Goal: Task Accomplishment & Management: Use online tool/utility

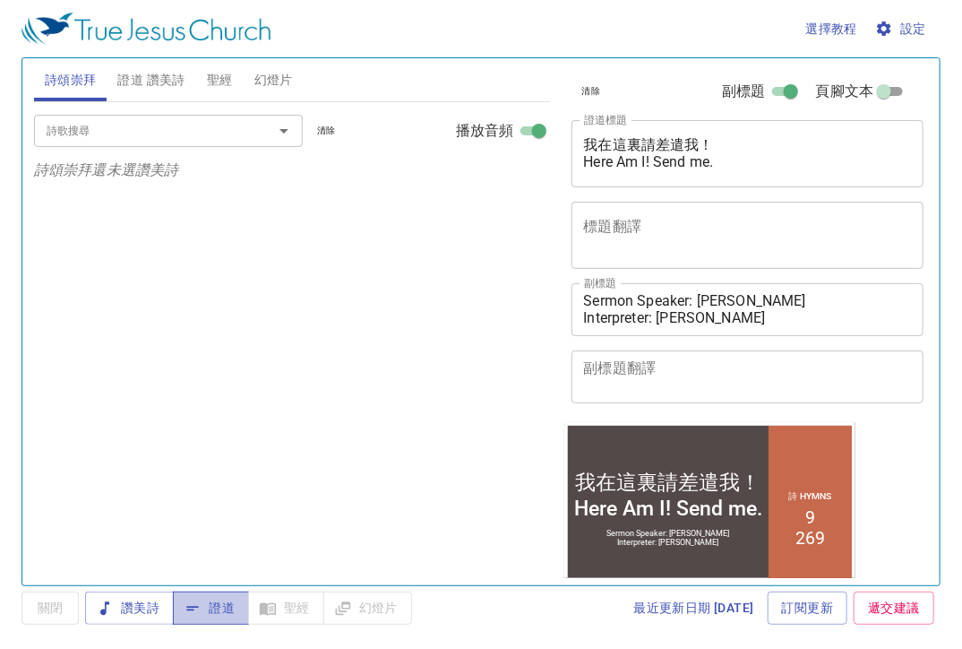
click at [201, 614] on icon "button" at bounding box center [193, 609] width 18 height 18
click at [172, 80] on span "證道 讚美詩" at bounding box center [150, 80] width 67 height 22
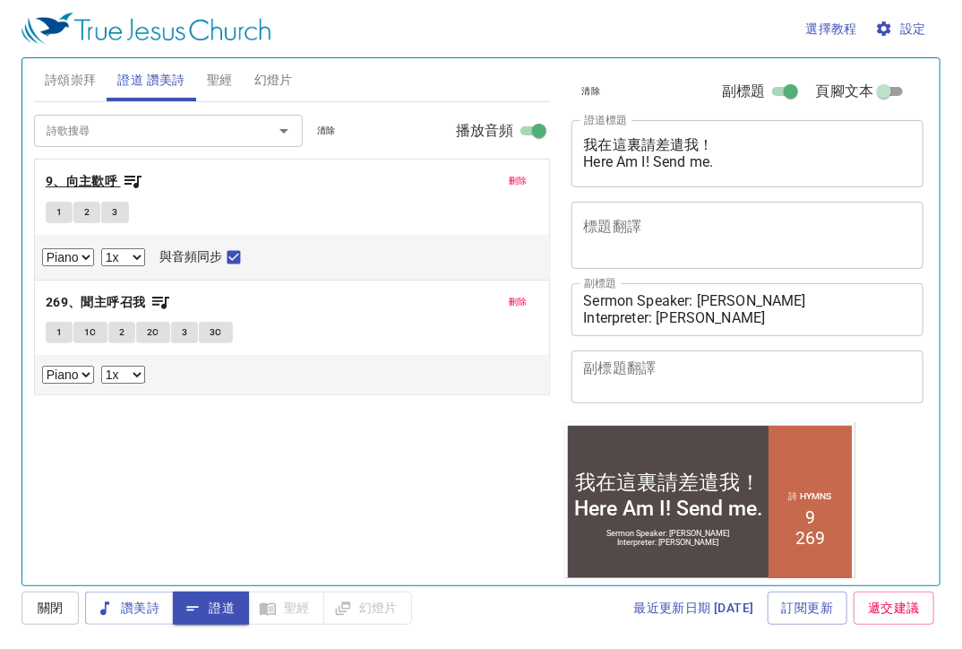
click at [134, 182] on icon "button" at bounding box center [133, 181] width 22 height 22
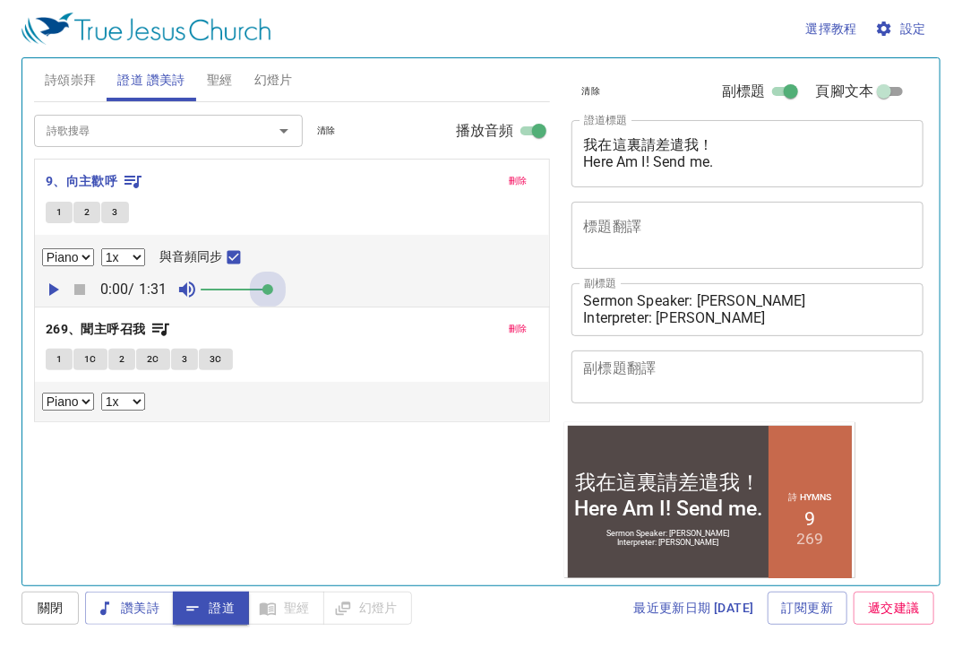
drag, startPoint x: 225, startPoint y: 289, endPoint x: 453, endPoint y: 289, distance: 228.5
click at [382, 290] on div "0:00 / 1:31" at bounding box center [292, 289] width 500 height 27
click at [296, 203] on div "1 2 3" at bounding box center [292, 215] width 493 height 26
click at [208, 75] on span "聖經" at bounding box center [220, 80] width 26 height 22
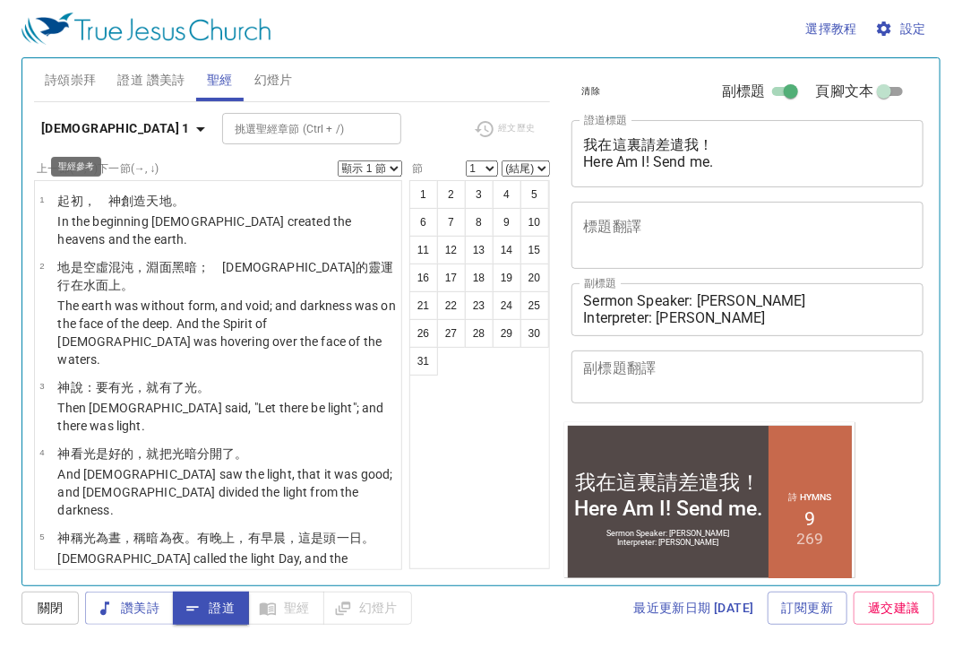
click at [91, 115] on button "創世記 1" at bounding box center [126, 128] width 185 height 33
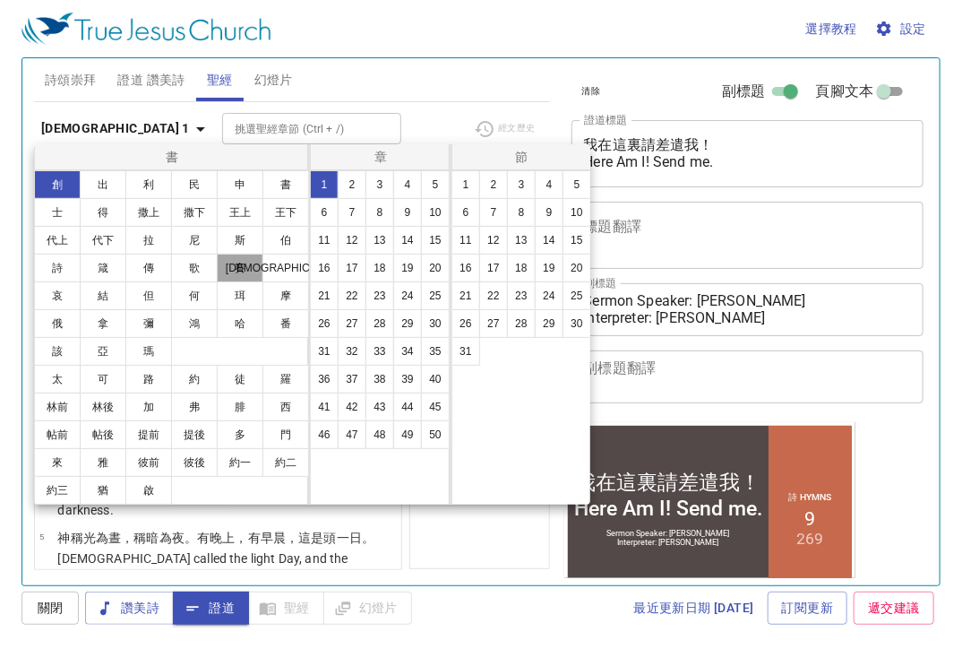
click at [240, 272] on button "賽" at bounding box center [240, 268] width 47 height 29
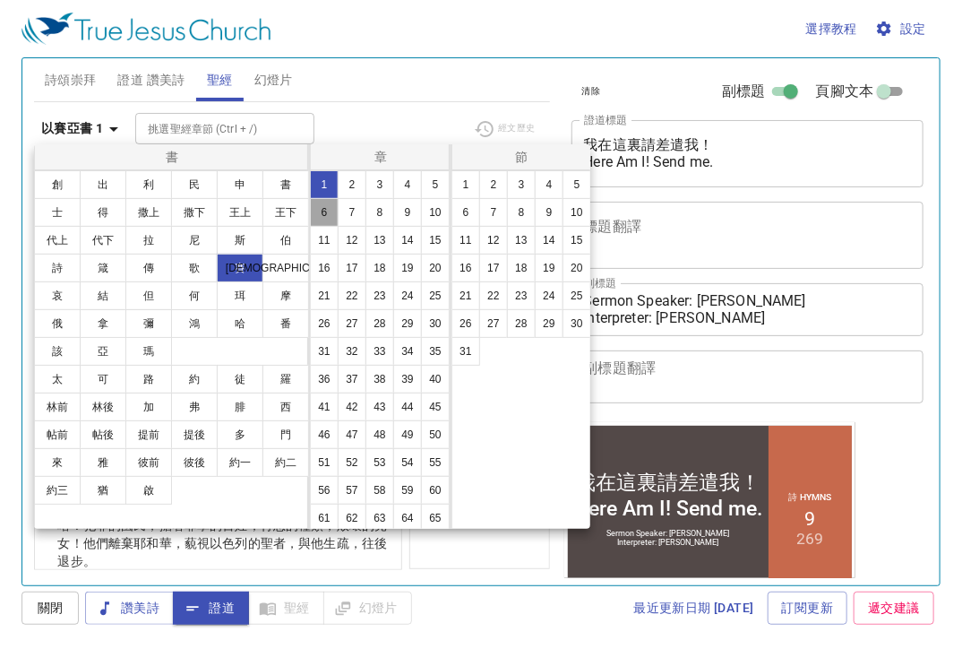
click at [339, 219] on button "6" at bounding box center [324, 212] width 29 height 29
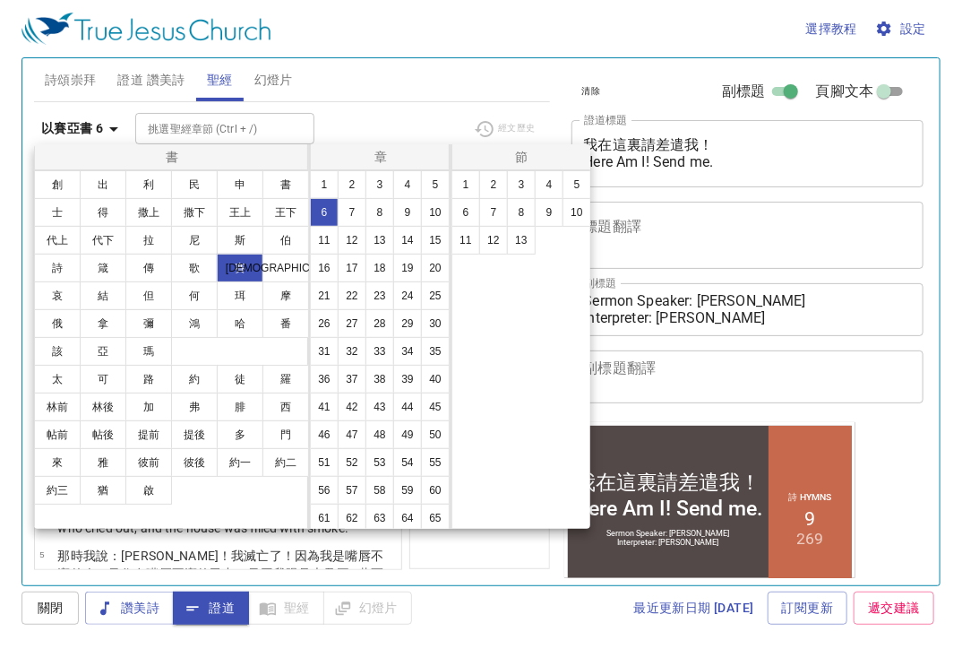
click at [377, 111] on div at bounding box center [481, 324] width 962 height 649
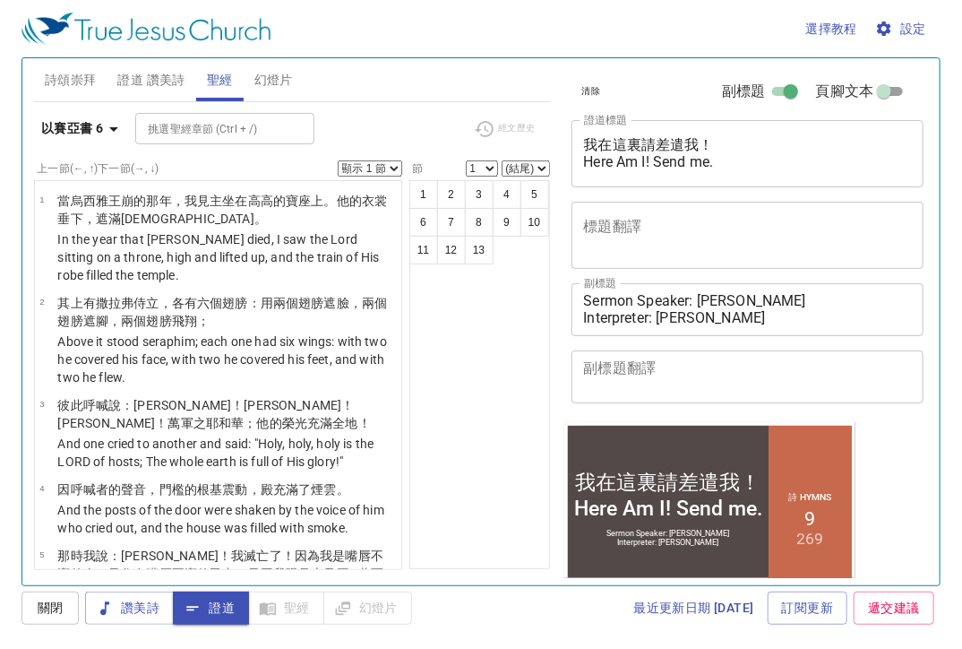
click at [141, 76] on span "證道 讚美詩" at bounding box center [150, 80] width 67 height 22
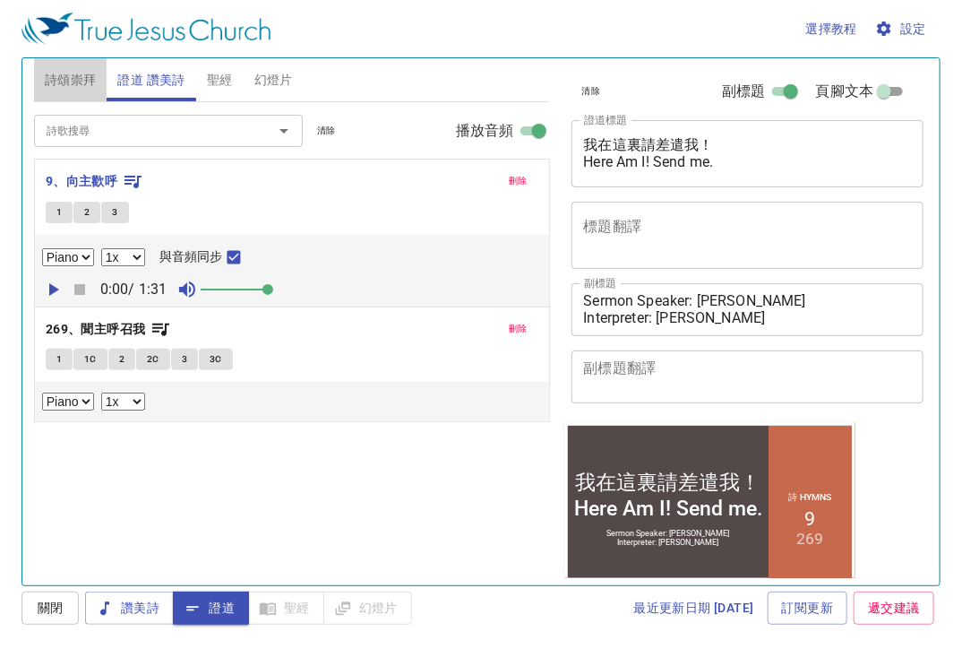
click at [55, 84] on span "詩頌崇拜" at bounding box center [71, 80] width 52 height 22
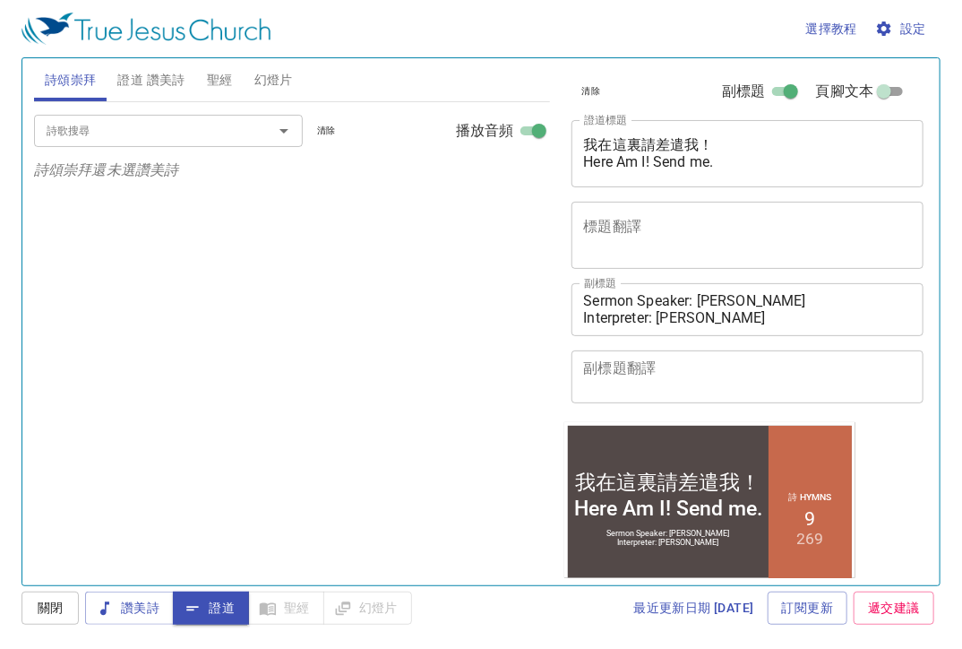
drag, startPoint x: 73, startPoint y: 132, endPoint x: 82, endPoint y: 132, distance: 9.9
click at [74, 132] on input "詩歌搜尋" at bounding box center [141, 130] width 205 height 21
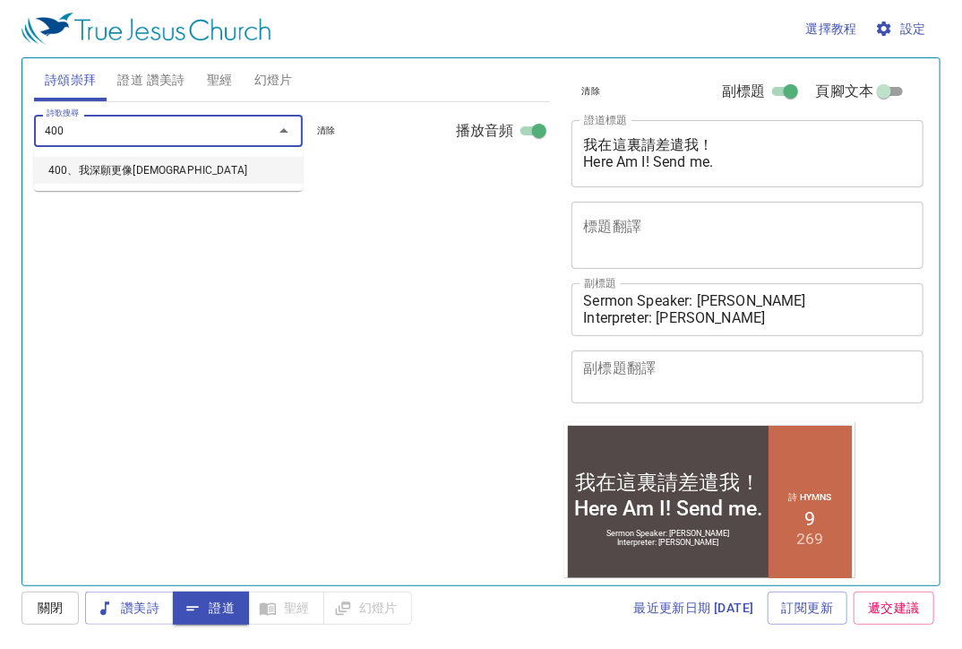
type input "400、我深願更像[DEMOGRAPHIC_DATA]"
select select "1"
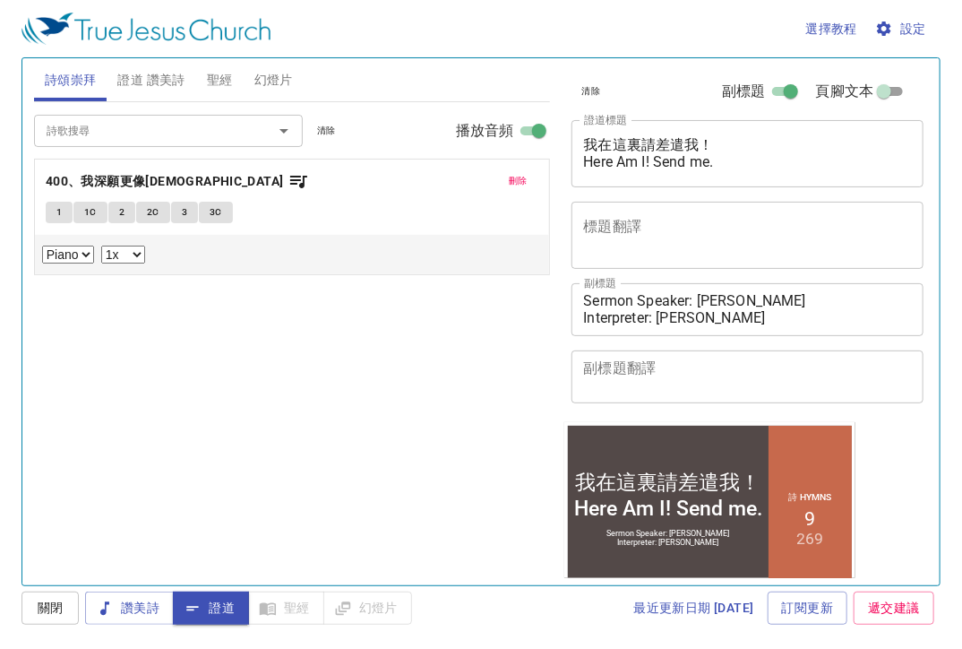
click at [405, 352] on div "詩歌搜尋 詩歌搜尋 清除 播放音頻 刪除 400、我深願更像耶穌 1 1C 2 2C 3 3C Piano 0.6x 0.7x 0.8x 0.9x 1x 1.…" at bounding box center [292, 336] width 516 height 468
click at [288, 184] on icon "button" at bounding box center [299, 181] width 22 height 22
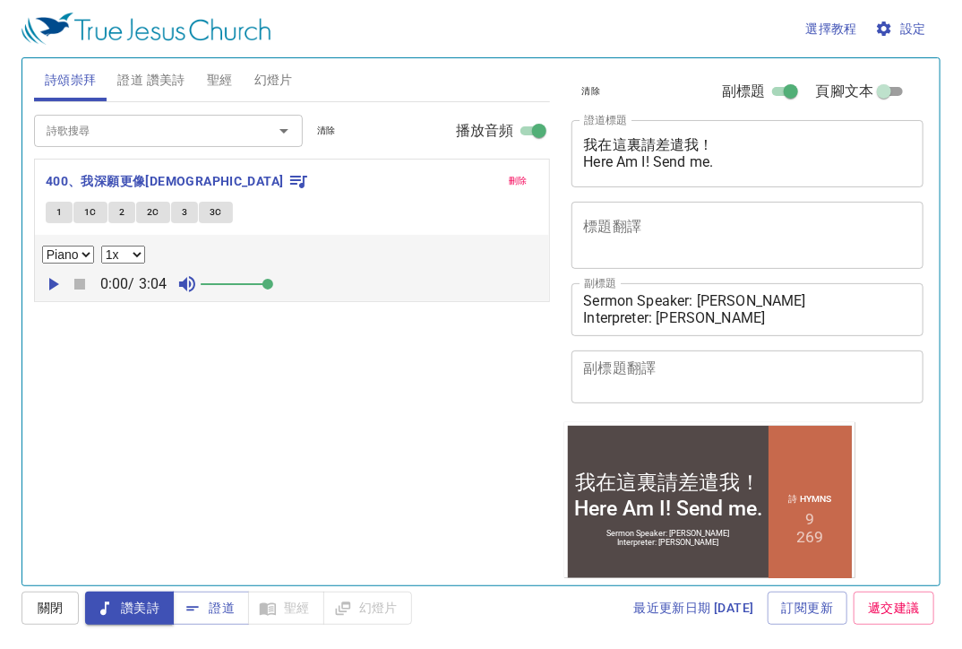
click at [280, 82] on span "幻燈片" at bounding box center [273, 80] width 39 height 22
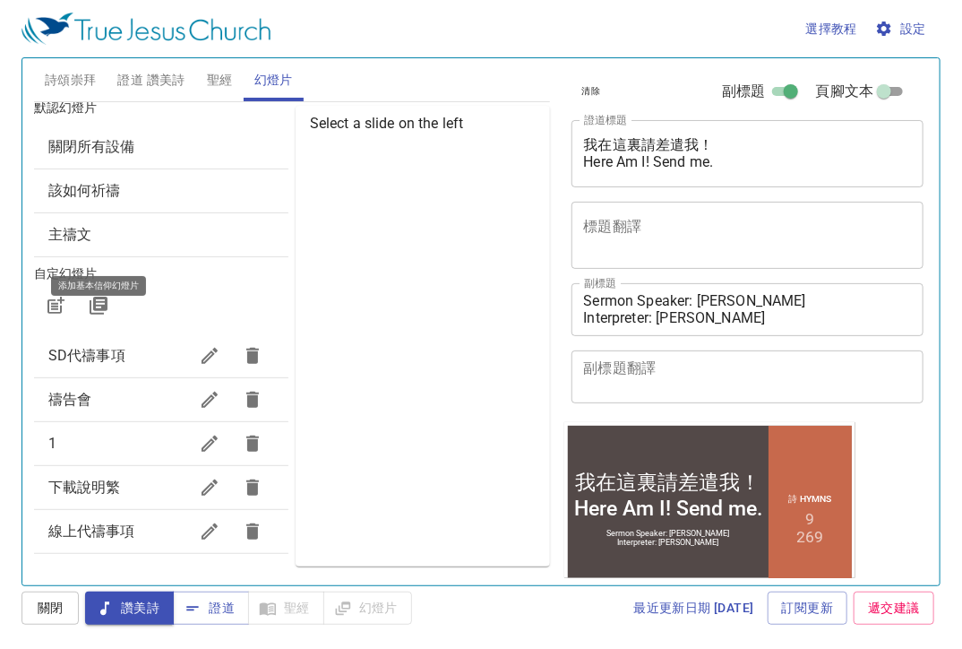
scroll to position [15, 0]
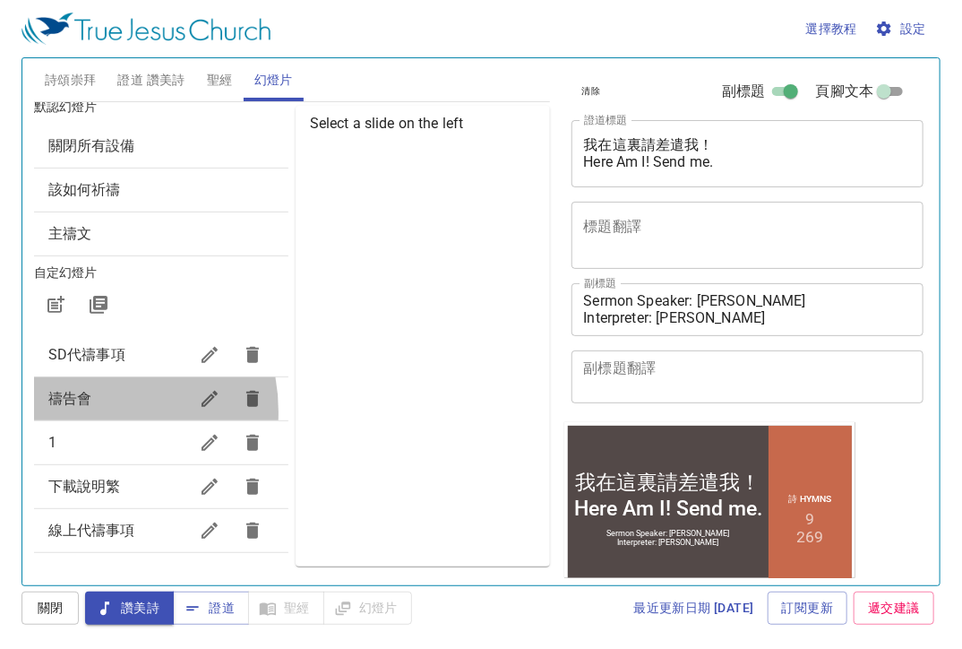
click at [81, 411] on div "禱告會" at bounding box center [161, 398] width 254 height 43
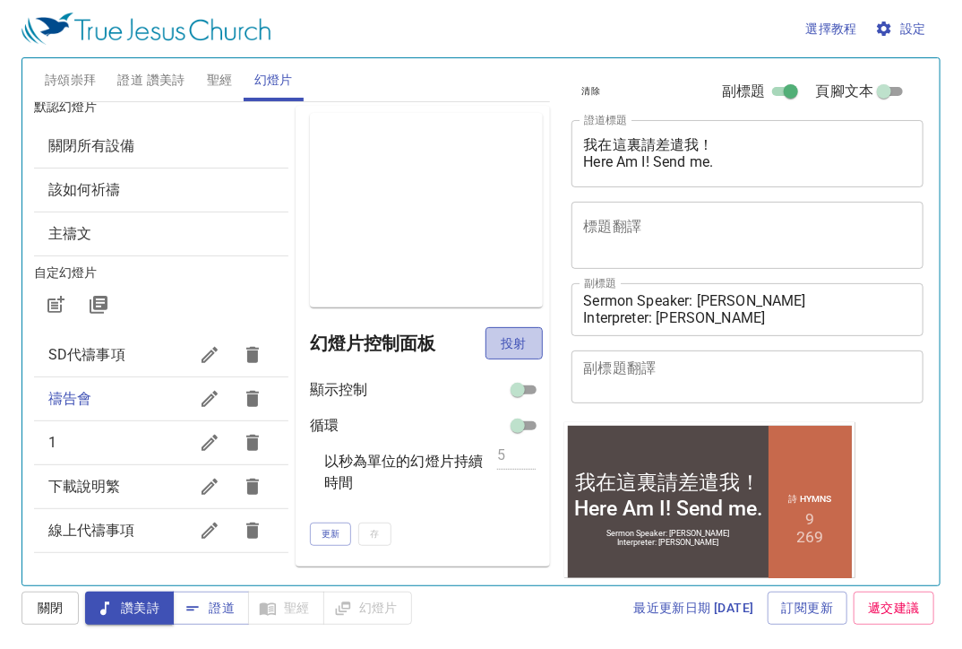
click at [513, 341] on span "投射" at bounding box center [514, 343] width 29 height 22
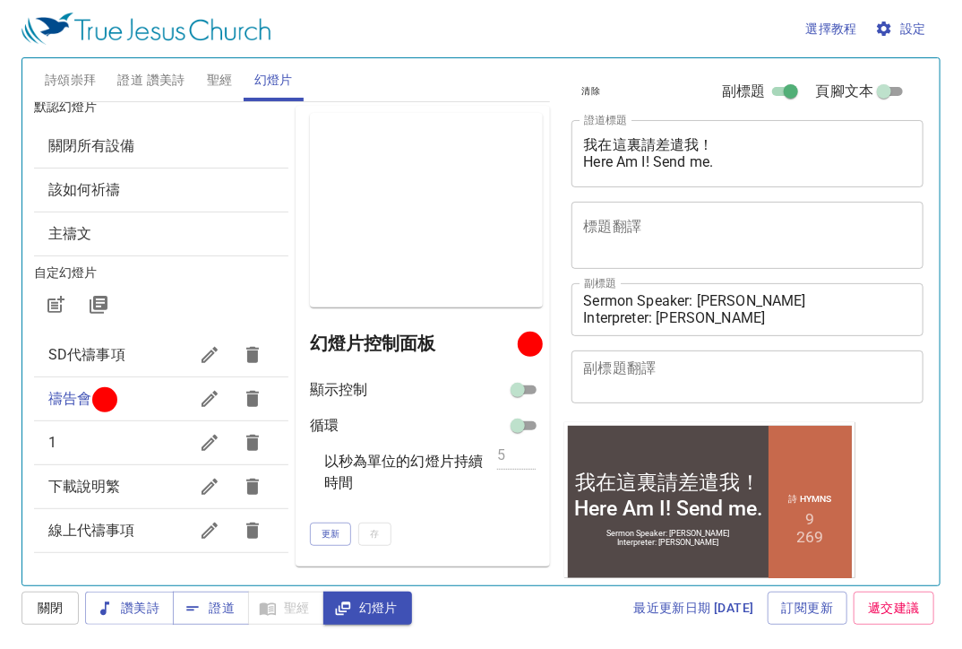
click at [76, 74] on span "詩頌崇拜" at bounding box center [71, 80] width 52 height 22
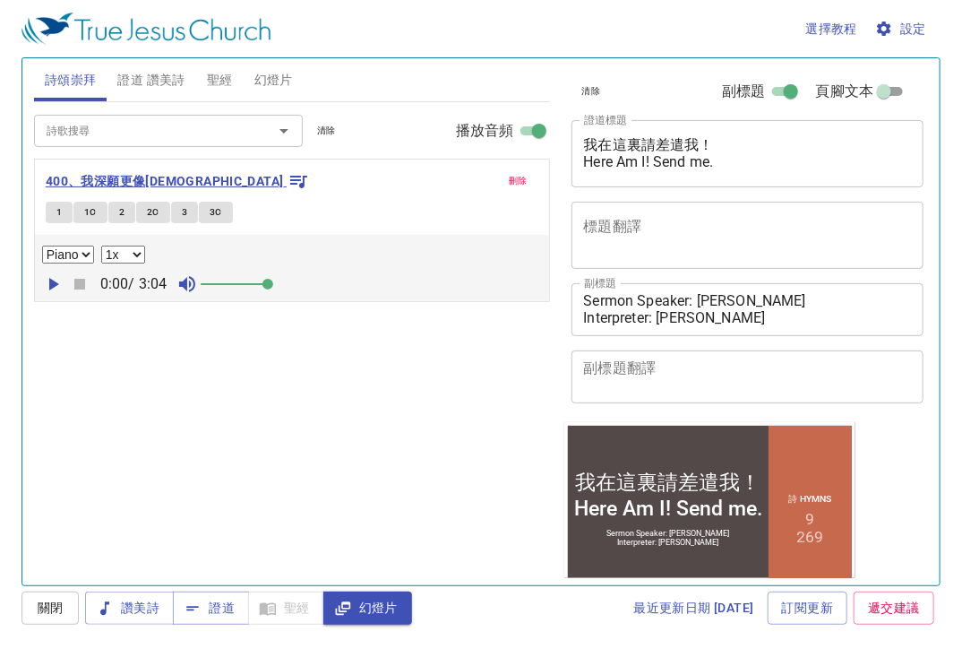
click at [92, 175] on b "400、我深願更像[DEMOGRAPHIC_DATA]" at bounding box center [165, 181] width 238 height 22
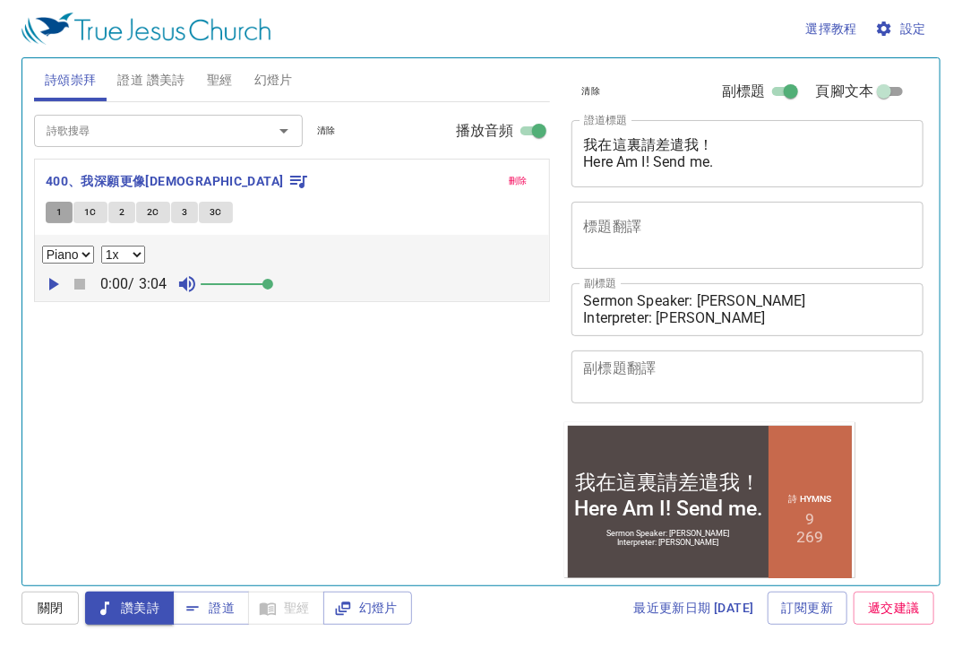
click at [56, 211] on span "1" at bounding box center [58, 212] width 5 height 16
click at [53, 286] on icon "button" at bounding box center [54, 284] width 10 height 13
click at [53, 286] on icon "button" at bounding box center [53, 284] width 22 height 22
click at [53, 286] on icon "button" at bounding box center [54, 284] width 10 height 13
click at [57, 219] on span "1" at bounding box center [58, 212] width 5 height 16
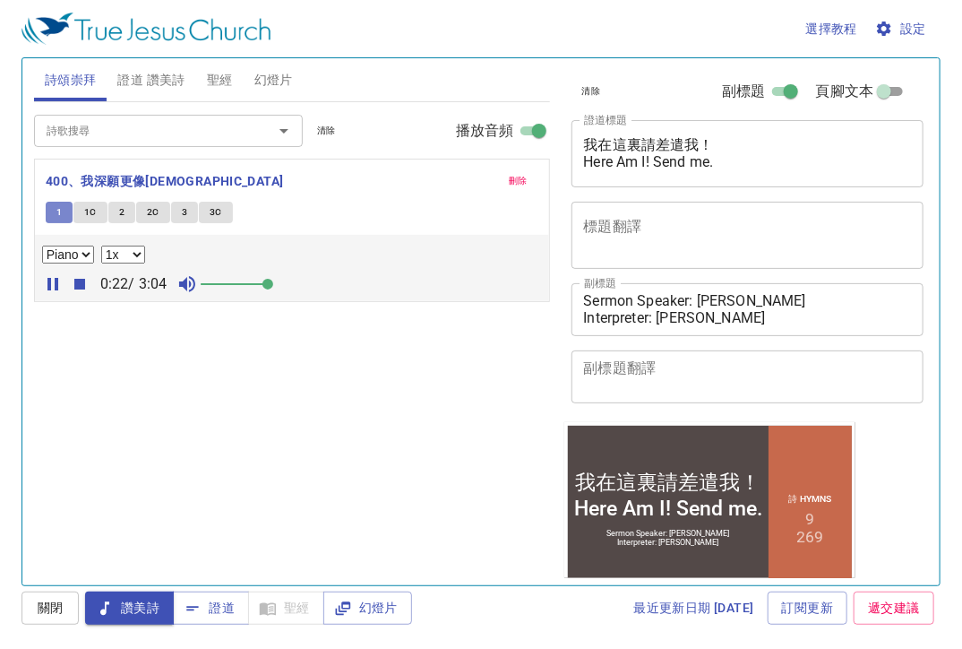
click at [60, 218] on span "1" at bounding box center [58, 212] width 5 height 16
click at [215, 610] on span "證道" at bounding box center [210, 608] width 47 height 22
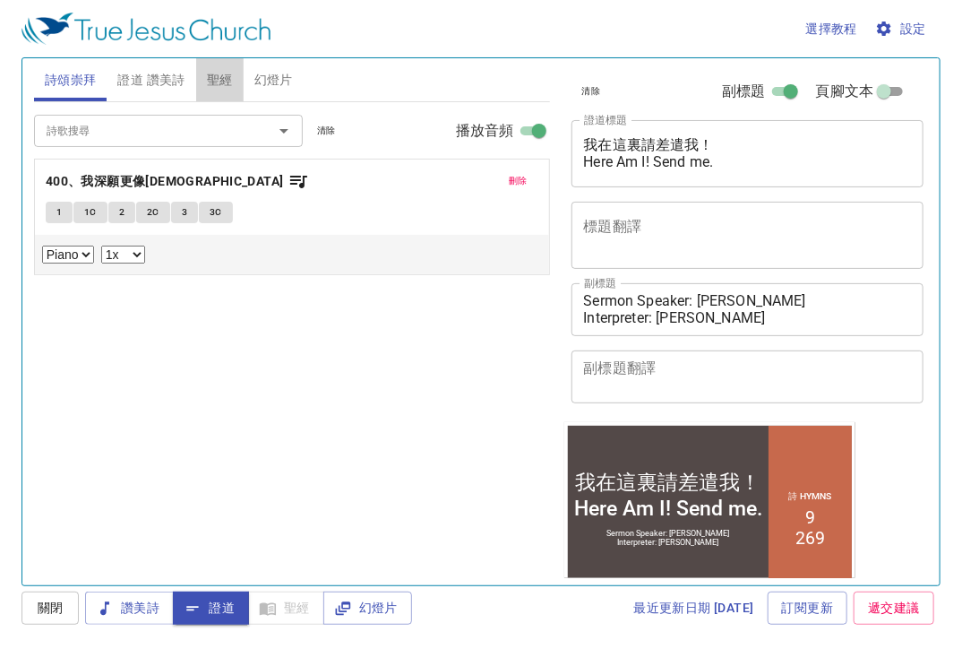
click at [222, 76] on span "聖經" at bounding box center [220, 80] width 26 height 22
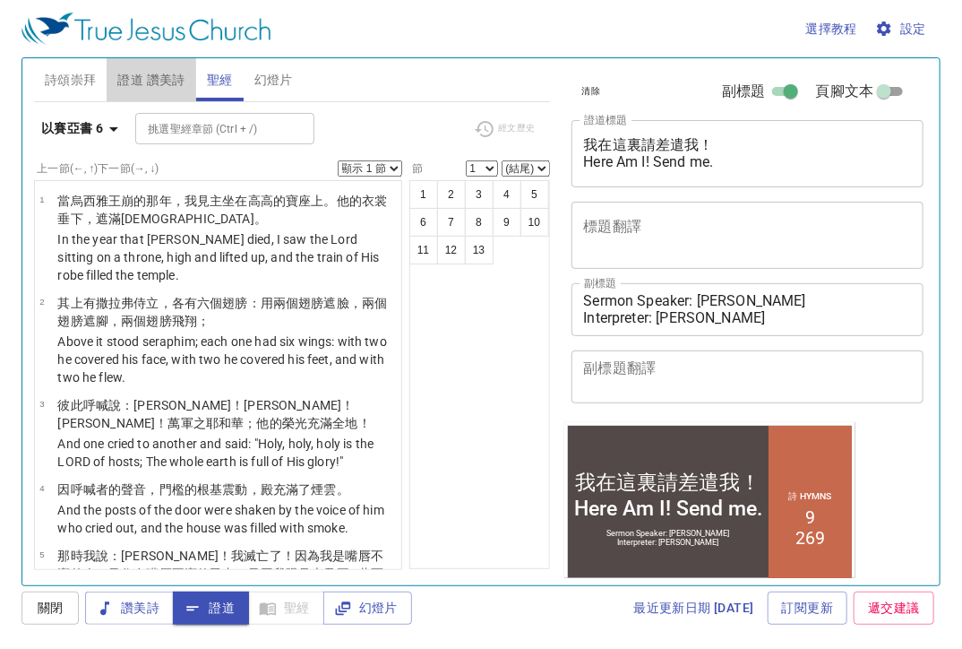
click at [161, 86] on span "證道 讚美詩" at bounding box center [150, 80] width 67 height 22
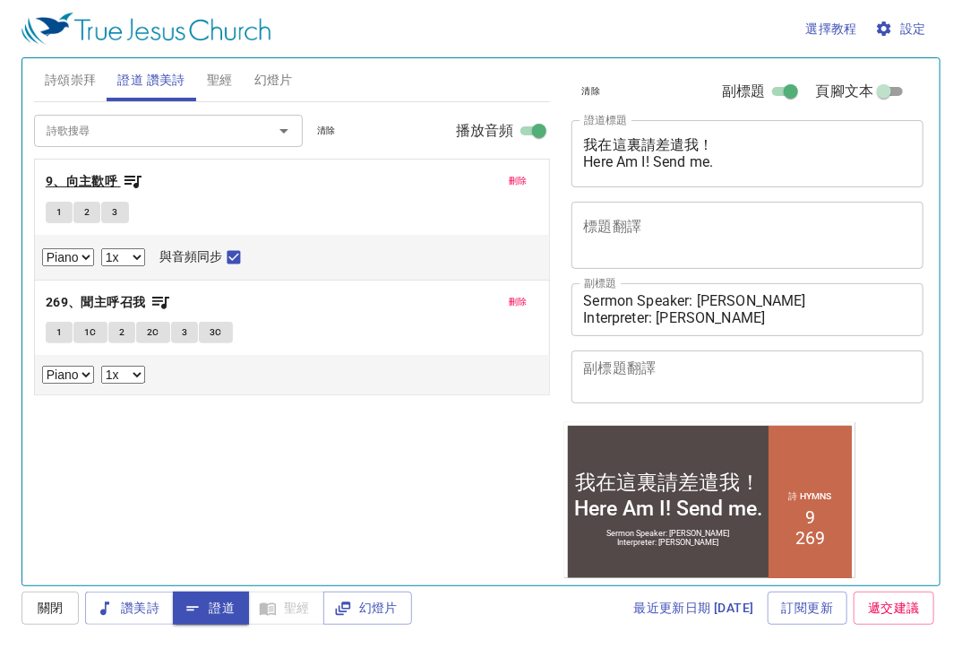
click at [140, 182] on icon "button" at bounding box center [133, 181] width 22 height 22
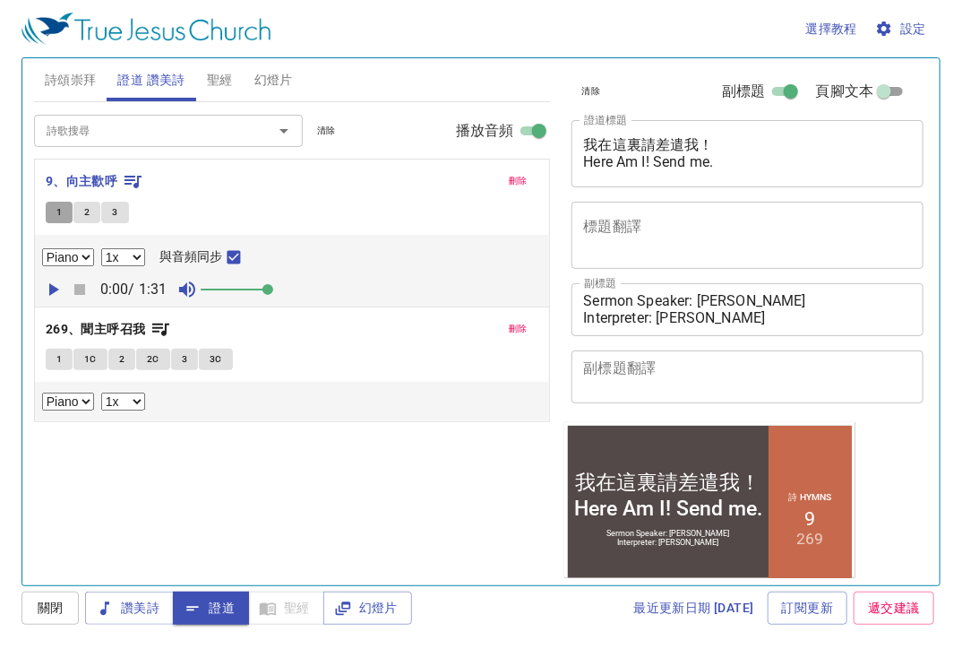
click at [54, 212] on button "1" at bounding box center [59, 213] width 27 height 22
checkbox input "false"
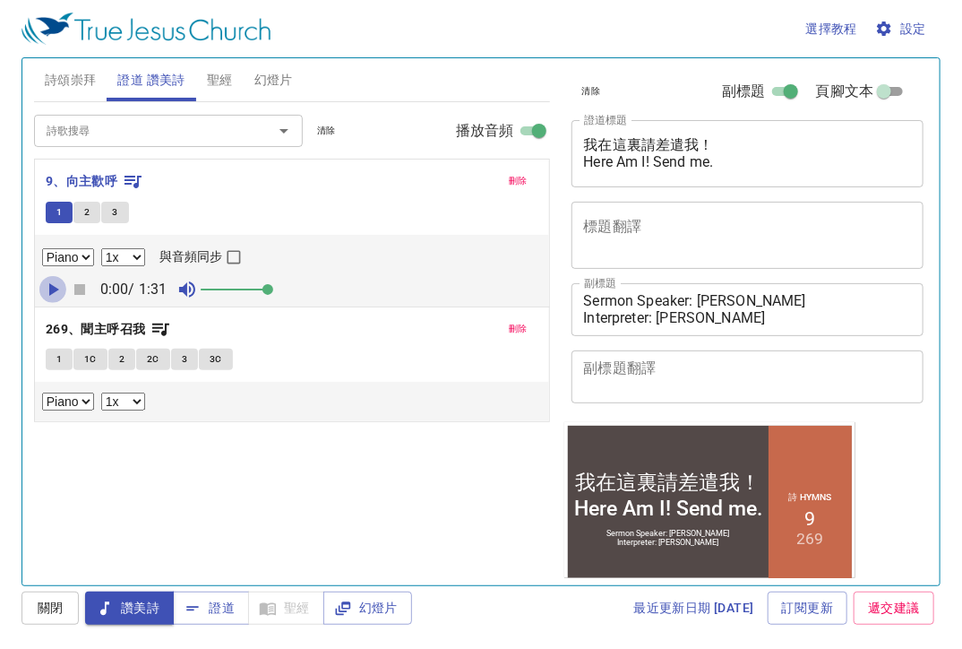
click at [49, 287] on icon "button" at bounding box center [54, 289] width 10 height 13
click at [60, 214] on span "1" at bounding box center [58, 212] width 5 height 16
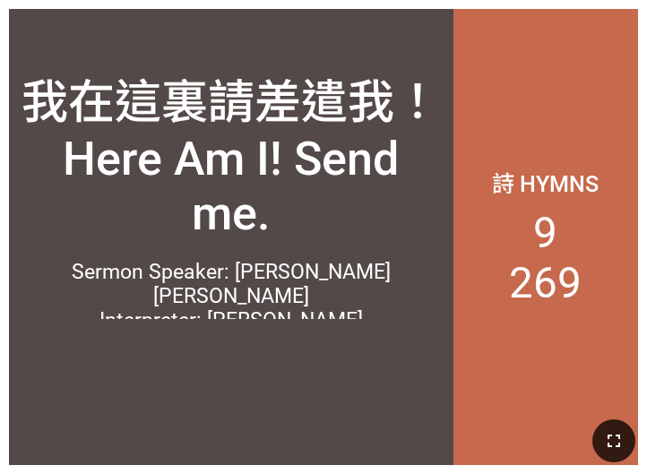
click at [603, 436] on icon "button" at bounding box center [614, 441] width 22 height 22
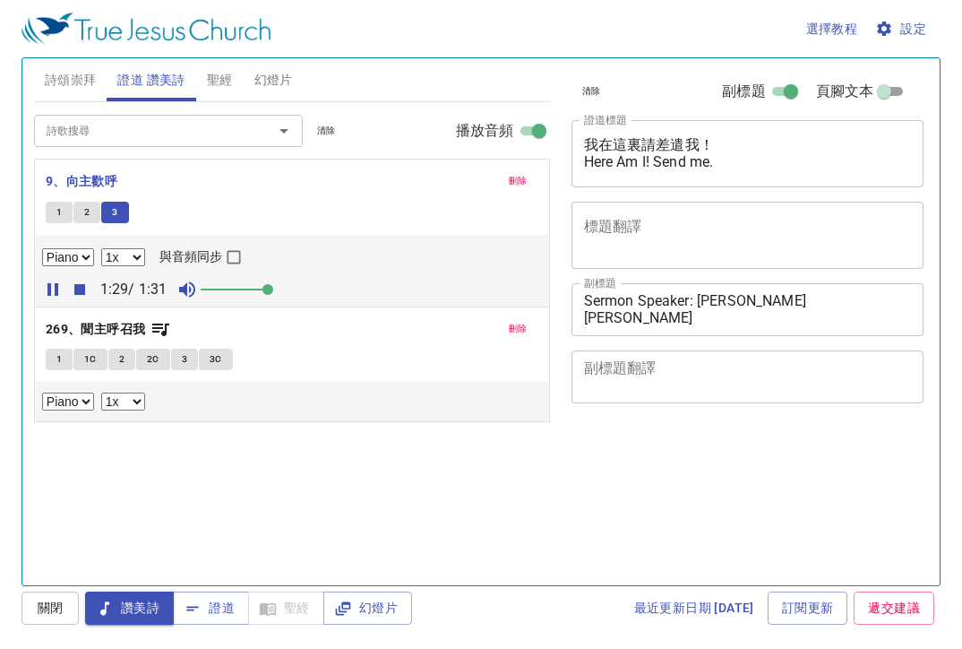
select select "1"
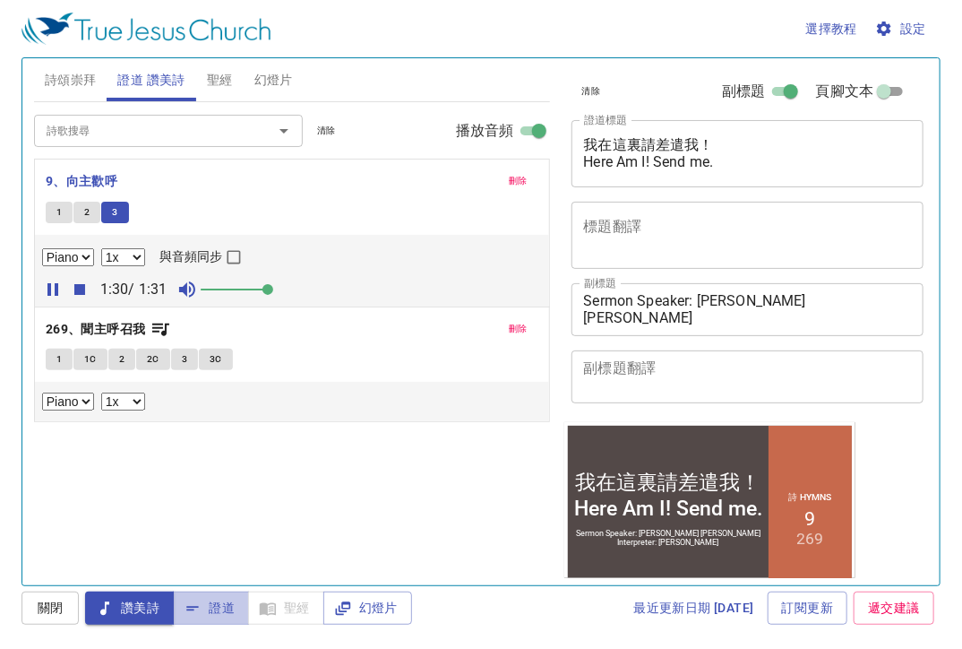
click at [208, 610] on span "證道" at bounding box center [210, 608] width 47 height 22
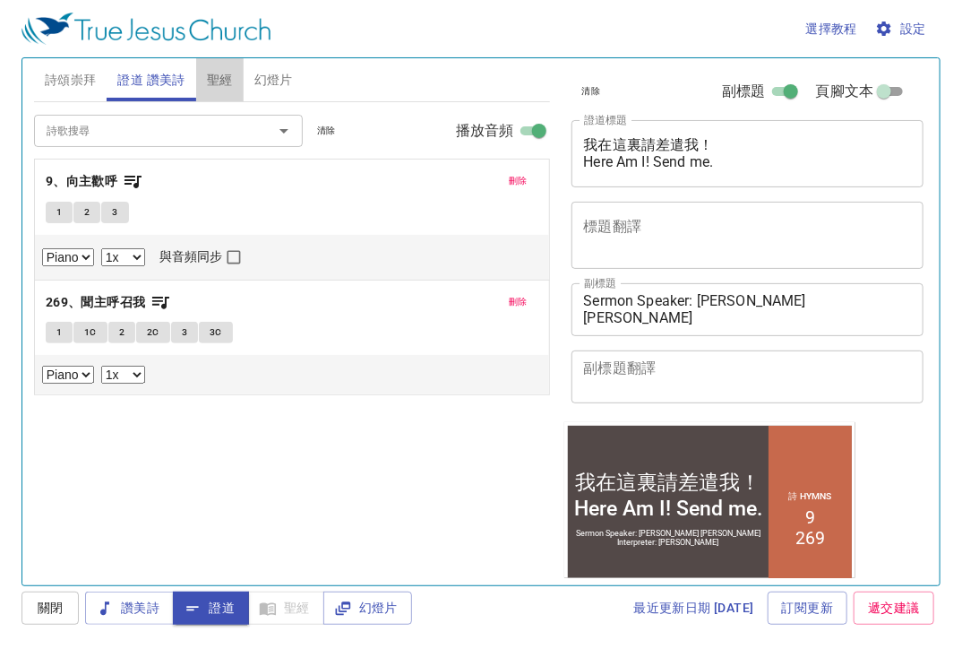
click at [221, 81] on span "聖經" at bounding box center [220, 80] width 26 height 22
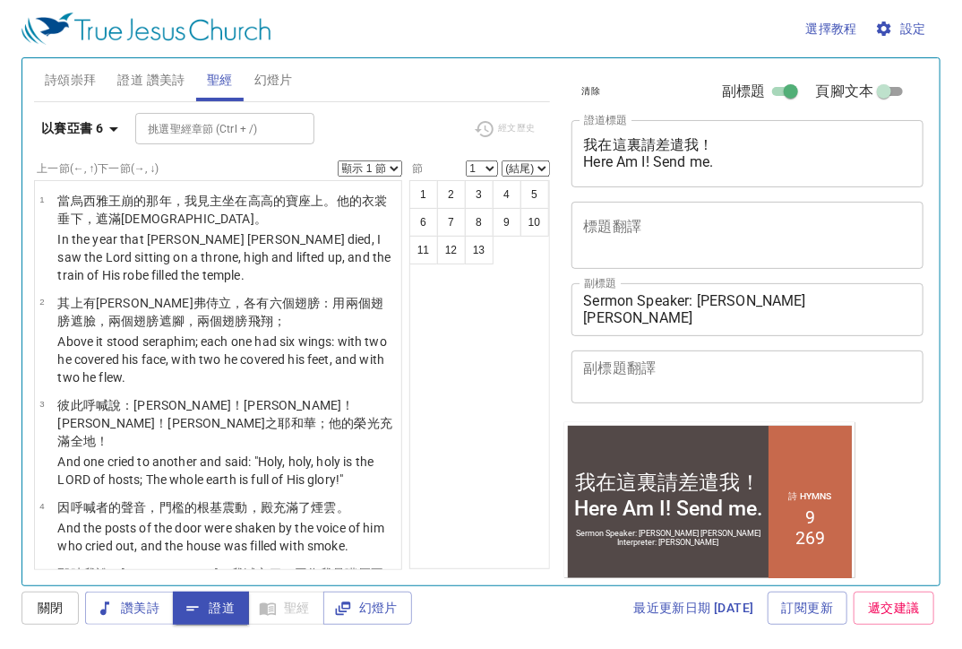
click at [402, 88] on div "詩頌崇拜 證道 讚美詩 聖經 幻燈片" at bounding box center [292, 79] width 516 height 43
click at [402, 125] on div "挑選聖經章節 (Ctrl + /) 挑選聖經章節 (Ctrl + /)" at bounding box center [297, 128] width 324 height 31
click at [401, 125] on div "挑選聖經章節 (Ctrl + /) 挑選聖經章節 (Ctrl + /)" at bounding box center [297, 128] width 324 height 31
click at [426, 125] on div "挑選聖經章節 (Ctrl + /) 挑選聖經章節 (Ctrl + /)" at bounding box center [297, 128] width 324 height 31
click at [480, 217] on button "8" at bounding box center [479, 222] width 29 height 29
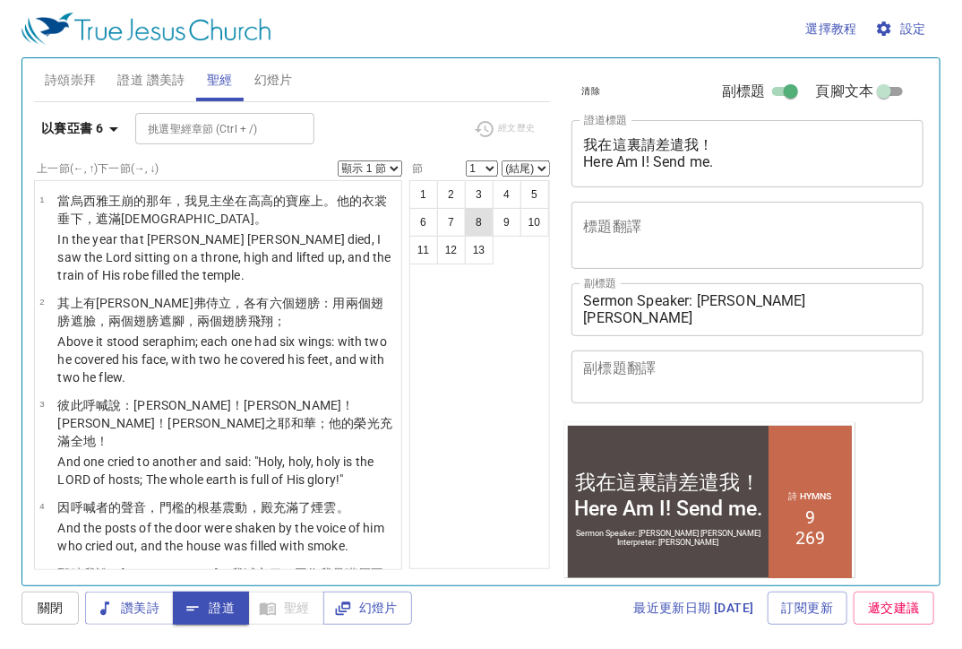
select select "8"
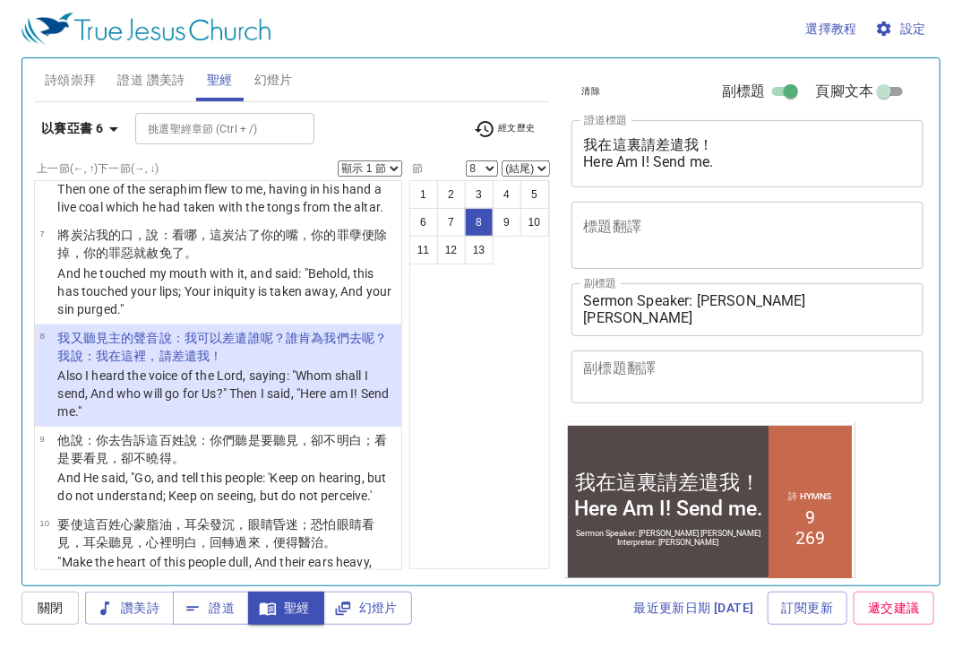
click at [462, 366] on div "1 2 3 4 5 6 7 8 9 10 11 12 13" at bounding box center [480, 374] width 141 height 389
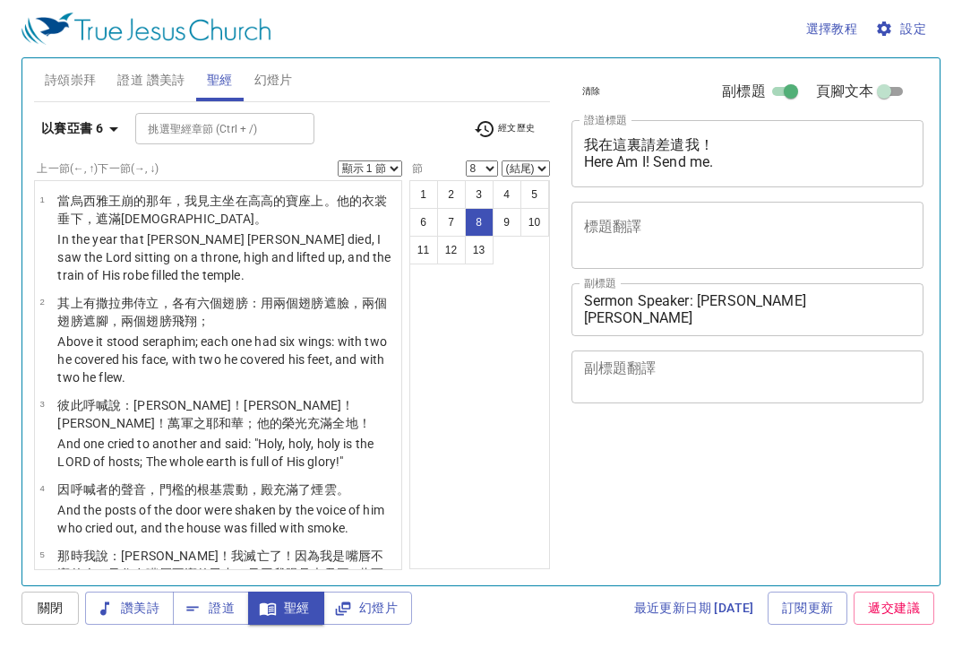
select select "8"
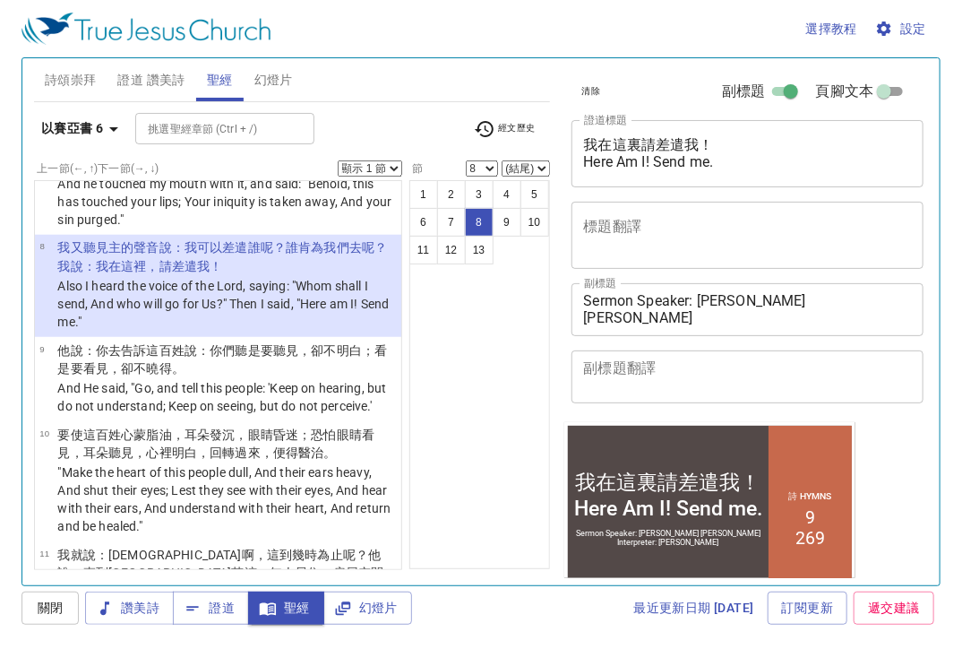
scroll to position [595, 0]
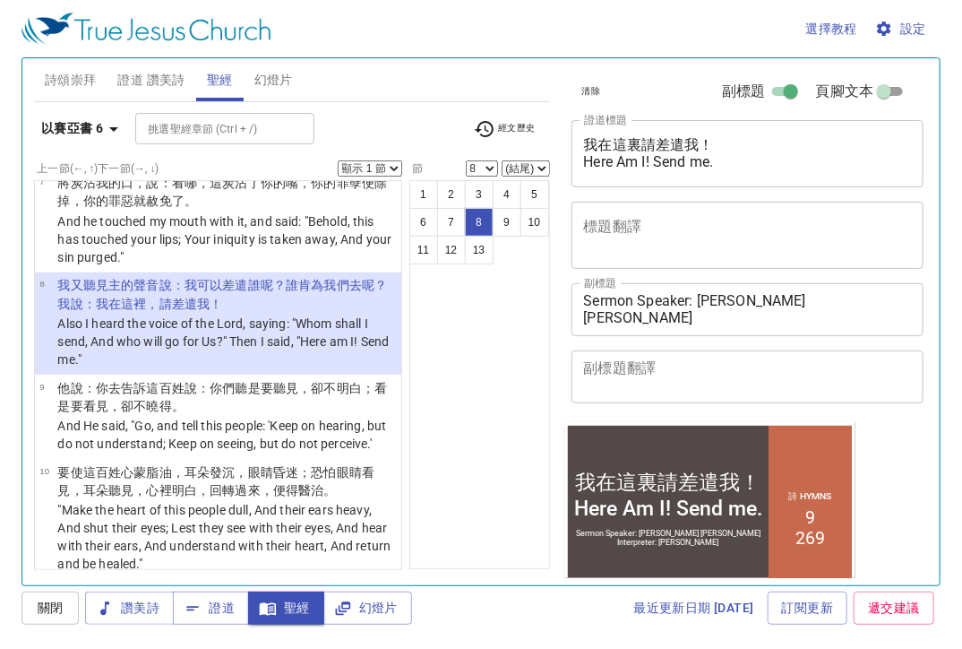
click at [273, 350] on p "Also I heard the voice of the Lord, saying: "Whom shall I send, And who will go…" at bounding box center [226, 342] width 339 height 54
click at [142, 638] on div "選擇教程 設定 詩頌崇拜 證道 讚美詩 聖經 幻燈片 詩歌搜尋 詩歌搜尋 清除 播放音頻 刪除 400、我深願更像耶穌 1 1C 2 2C 3 3C Pian…" at bounding box center [481, 324] width 962 height 649
click at [204, 609] on span "證道" at bounding box center [210, 608] width 47 height 22
click at [70, 125] on b "以賽亞書 6" at bounding box center [72, 128] width 62 height 22
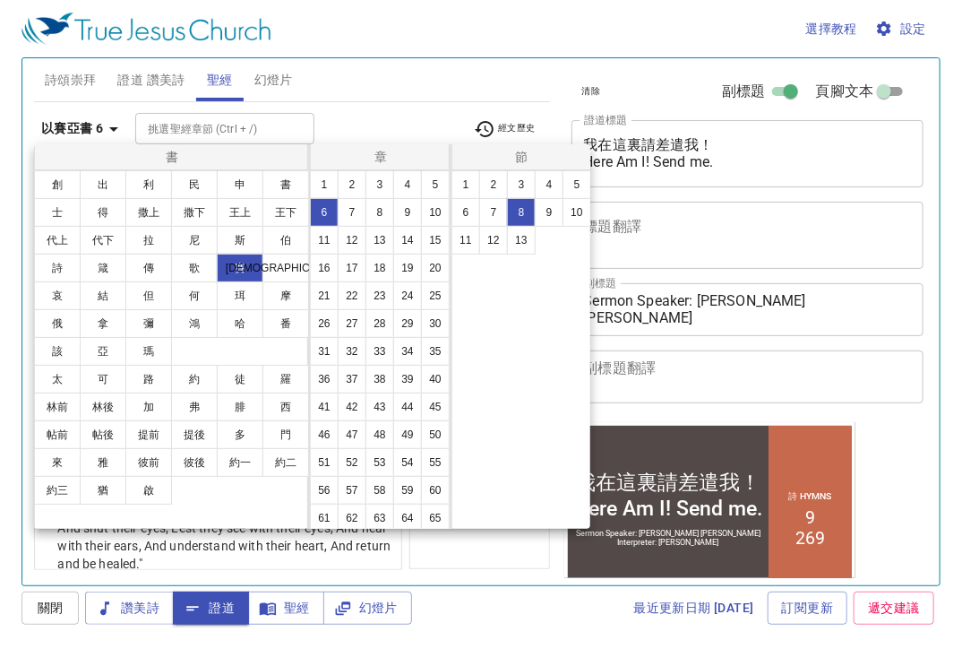
click at [380, 99] on div at bounding box center [481, 324] width 962 height 649
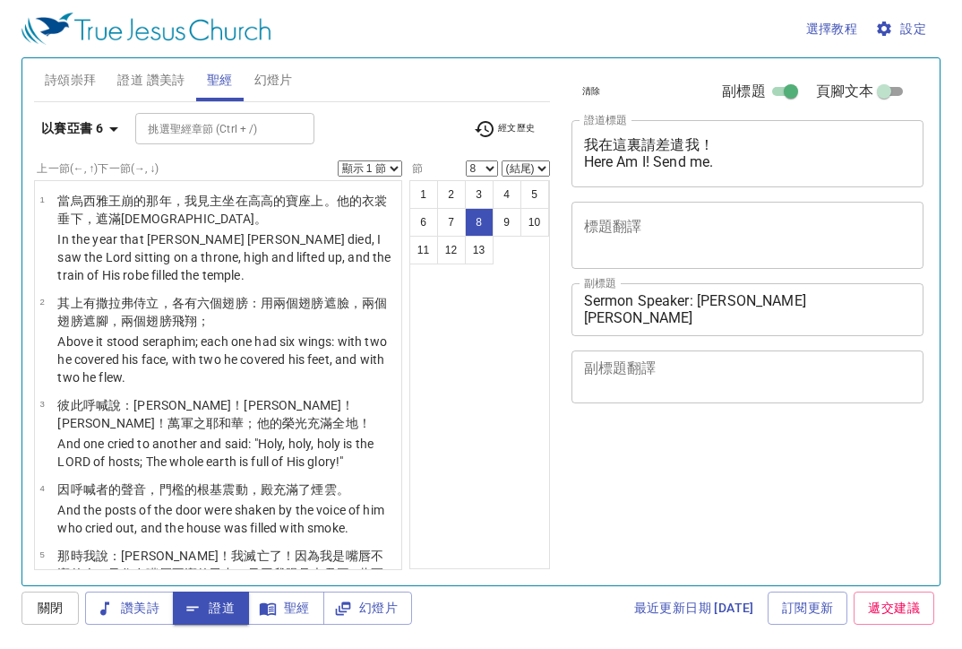
select select "8"
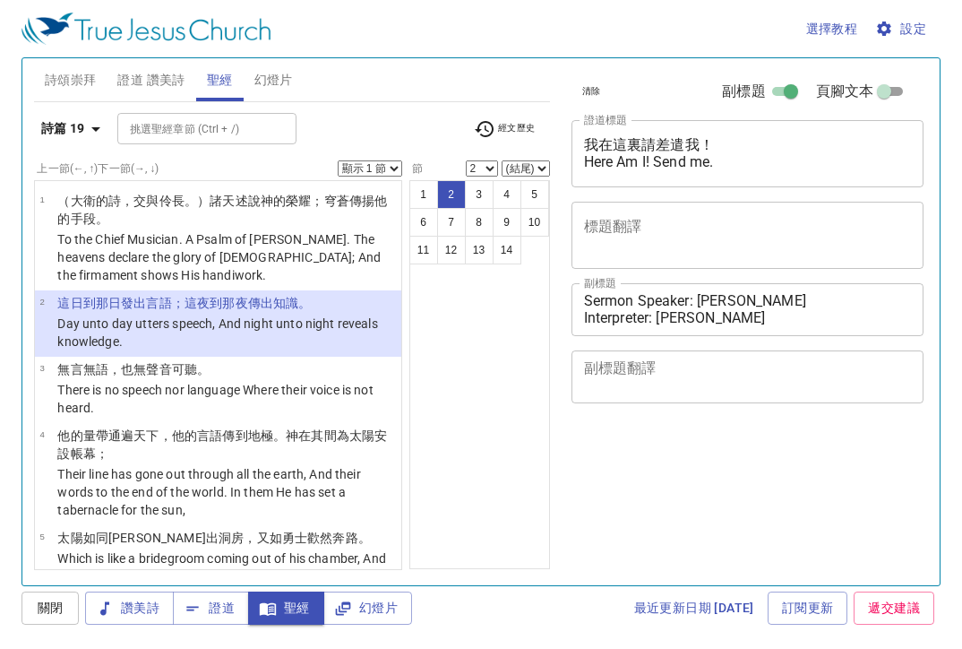
select select "2"
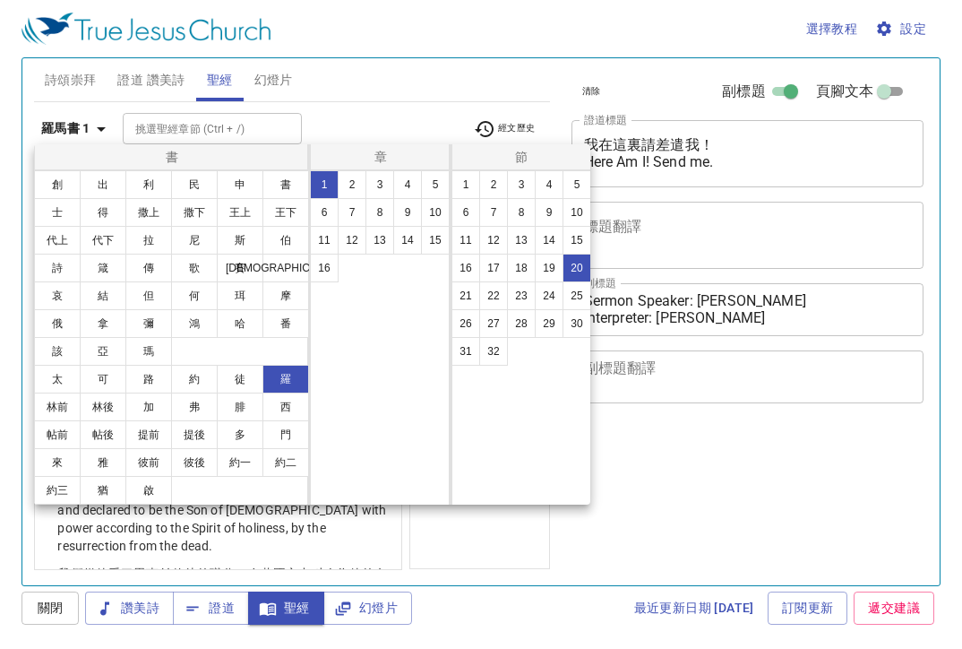
select select "20"
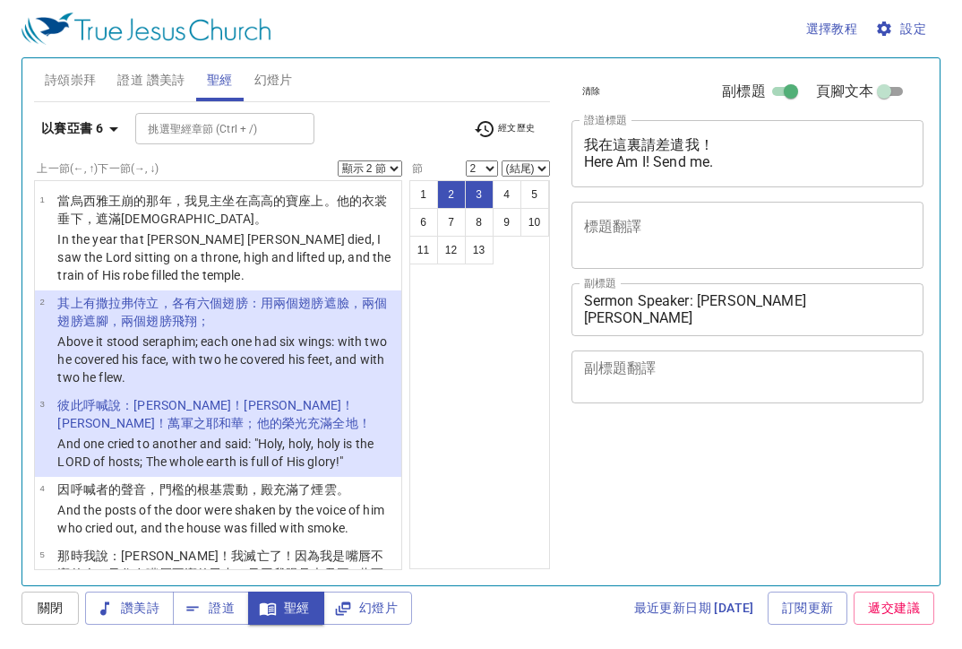
select select "2"
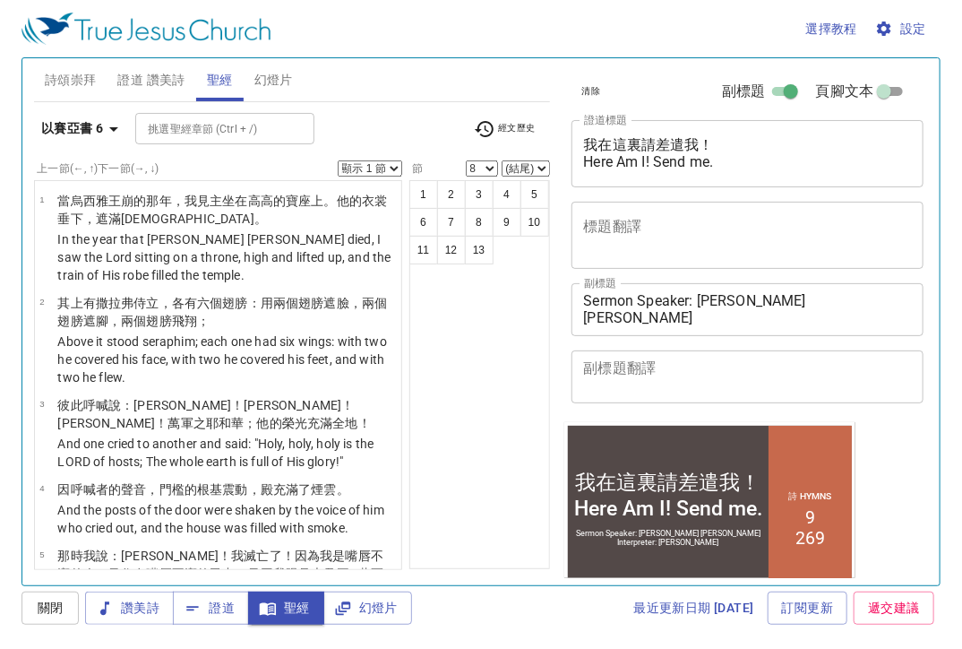
click at [237, 396] on p "彼此呼喊 說 ：聖哉 ！聖哉 ！聖哉 ！萬軍 之耶和華 ；他的榮光 充滿 全地 ！" at bounding box center [226, 414] width 339 height 36
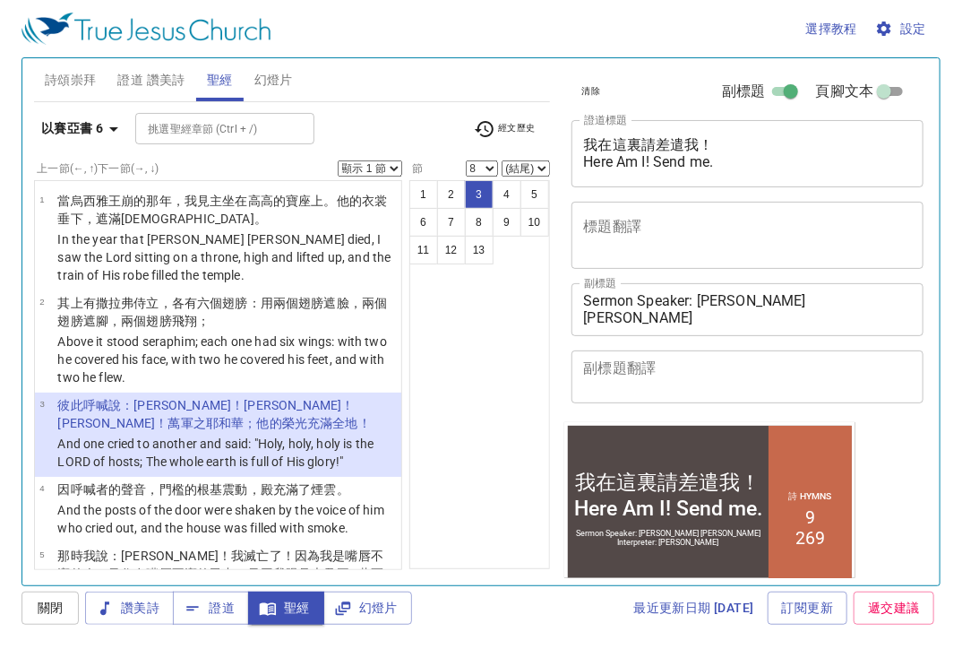
select select "3"
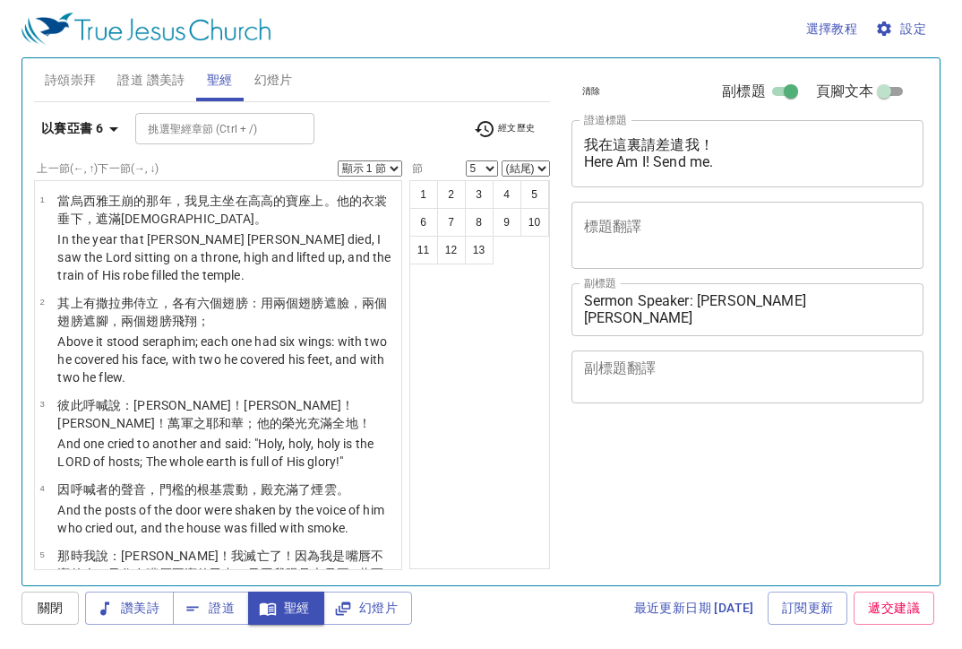
select select "5"
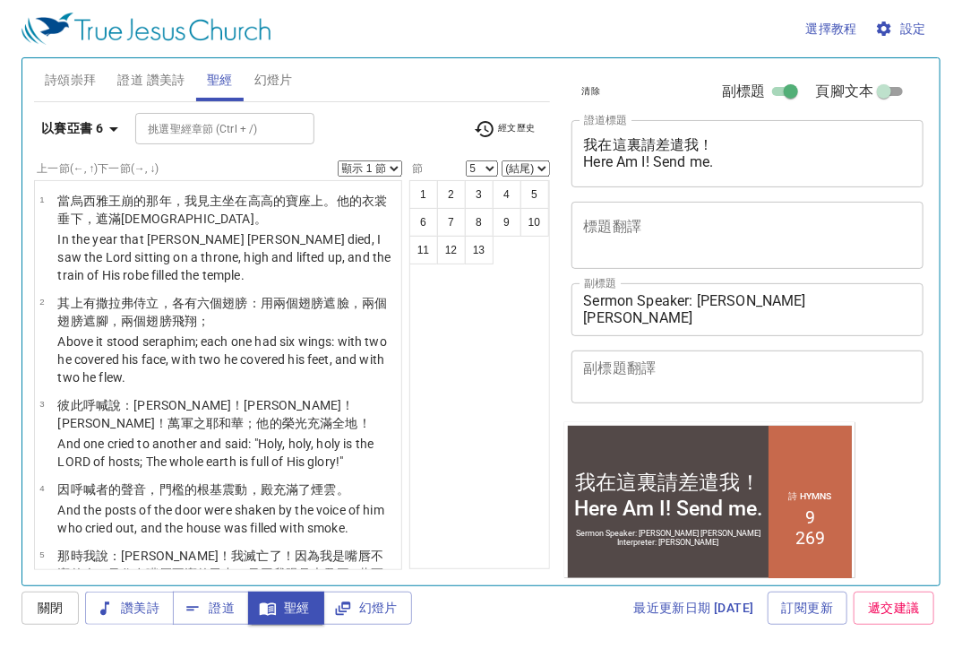
scroll to position [448, 0]
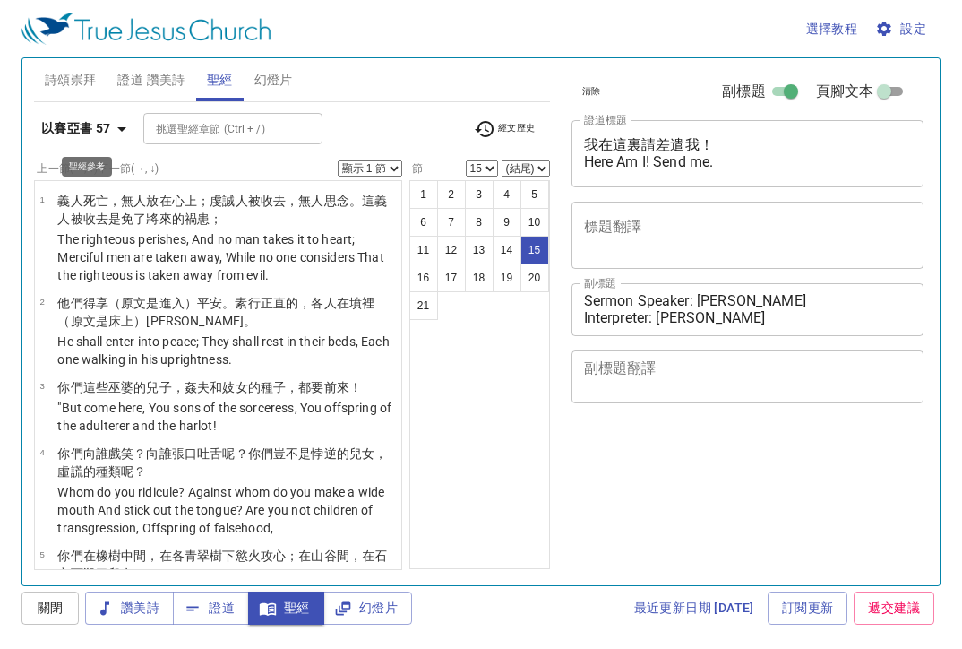
select select "15"
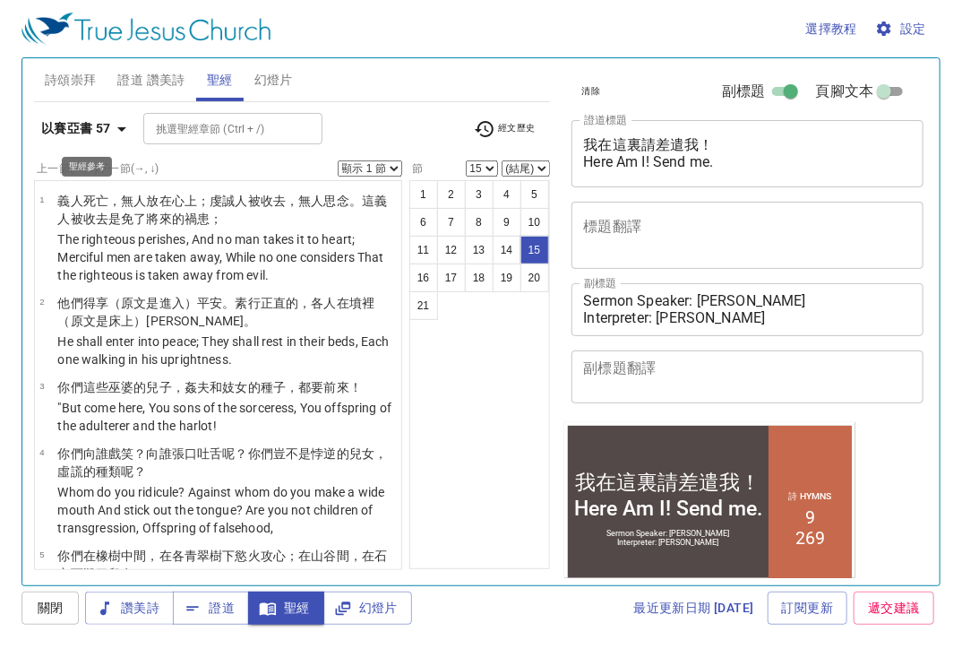
scroll to position [1322, 0]
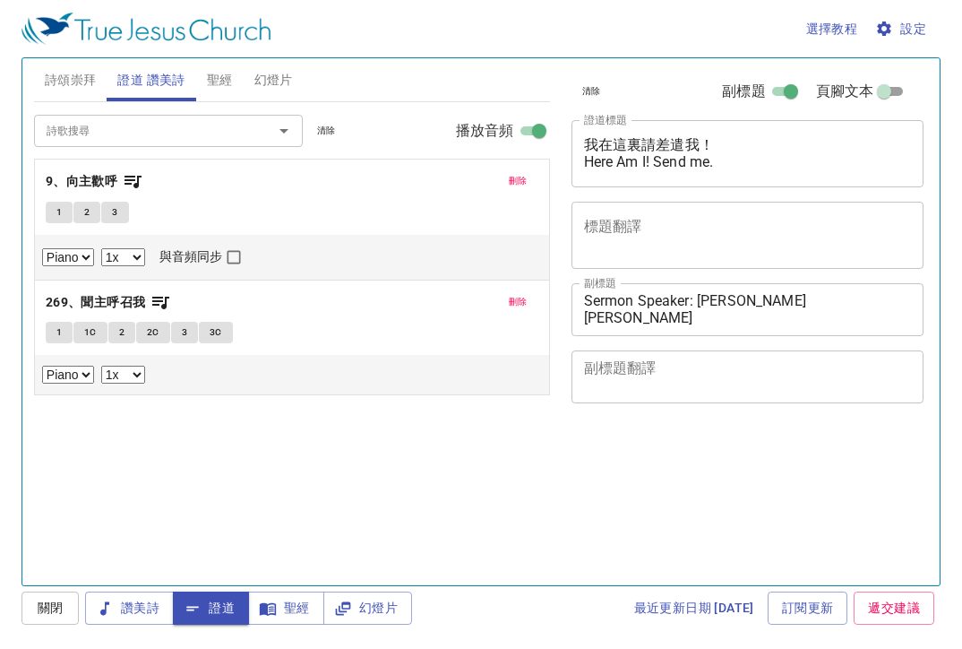
select select "1"
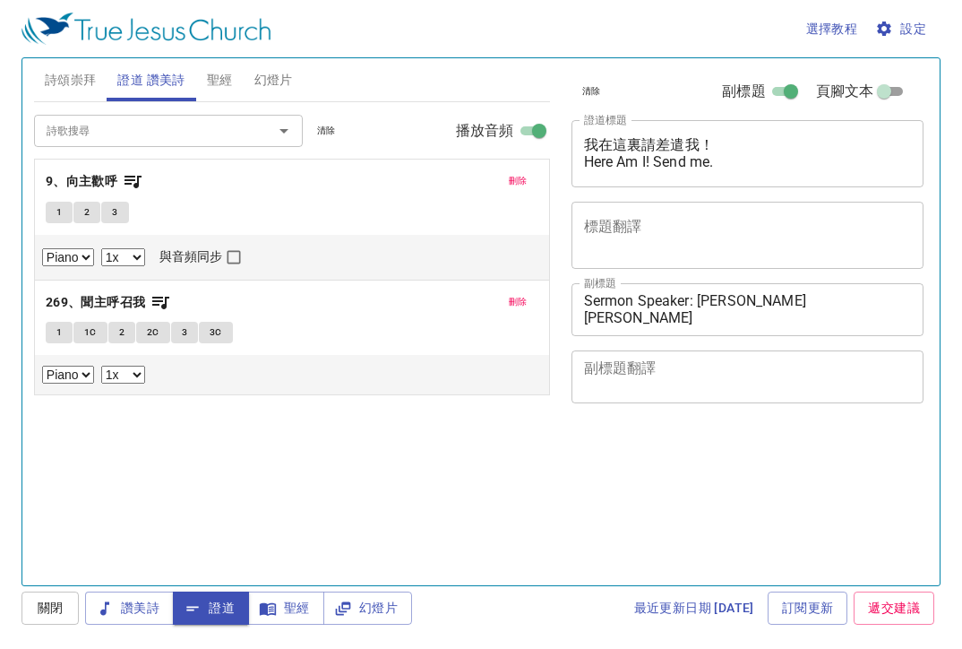
select select "1"
